Goal: Check status: Check status

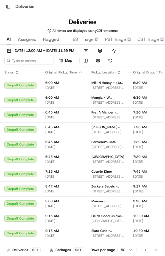
click at [61, 250] on div "Packages 531" at bounding box center [67, 250] width 34 height 5
click at [63, 195] on td "8:47 AM [DATE]" at bounding box center [64, 189] width 46 height 15
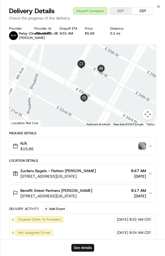
click at [147, 256] on div "See details" at bounding box center [82, 247] width 165 height 17
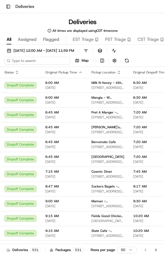
click at [33, 61] on input at bounding box center [37, 61] width 66 height 8
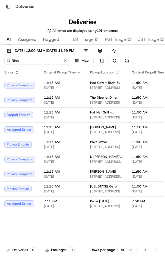
type input "Bloo"
click at [94, 87] on span "[STREET_ADDRESS]" at bounding box center [106, 88] width 33 height 4
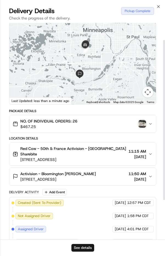
scroll to position [24, 0]
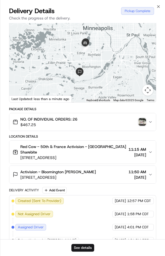
click at [149, 177] on icon "button" at bounding box center [150, 175] width 4 height 4
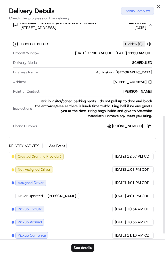
scroll to position [181, 0]
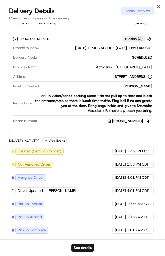
click at [75, 251] on button "See details" at bounding box center [82, 248] width 23 height 8
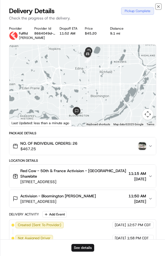
click at [159, 5] on icon "button" at bounding box center [158, 6] width 4 height 4
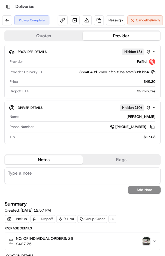
click at [8, 16] on button at bounding box center [7, 20] width 10 height 10
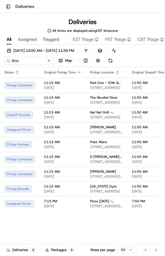
click at [109, 120] on span "13250 Technology Dr., Eden Prairie, MN 55344, USA" at bounding box center [106, 117] width 33 height 4
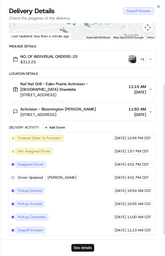
scroll to position [94, 0]
click at [81, 247] on button "See details" at bounding box center [82, 248] width 23 height 8
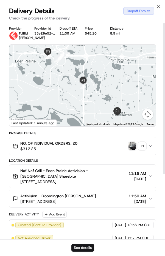
click at [157, 2] on div "Close Delivery Details Dropoff Enroute Check the progress of the delivery. Prov…" at bounding box center [82, 128] width 165 height 256
click at [158, 6] on icon "button" at bounding box center [158, 6] width 4 height 4
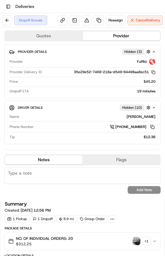
click at [10, 20] on button at bounding box center [7, 20] width 10 height 10
